Goal: Browse casually

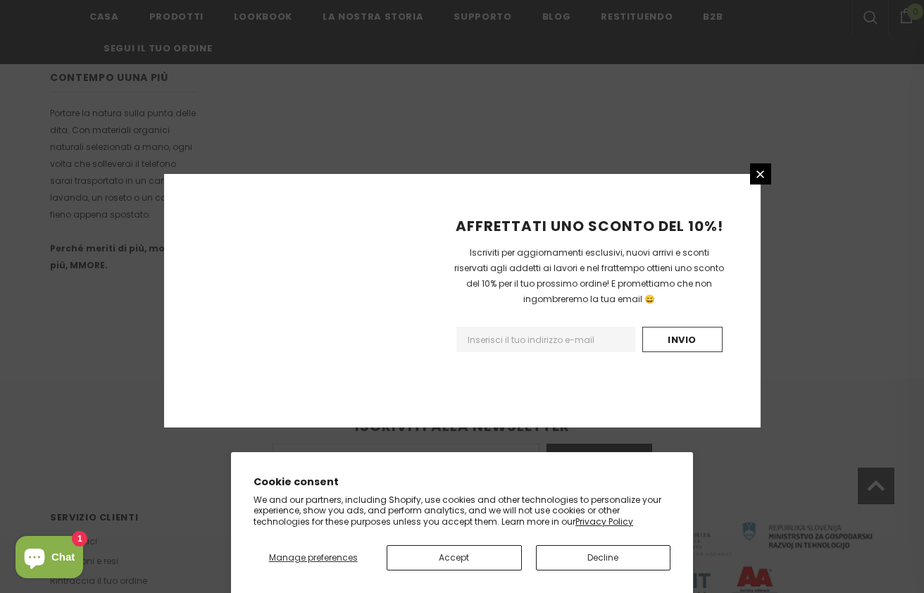
scroll to position [880, 0]
